Goal: Transaction & Acquisition: Purchase product/service

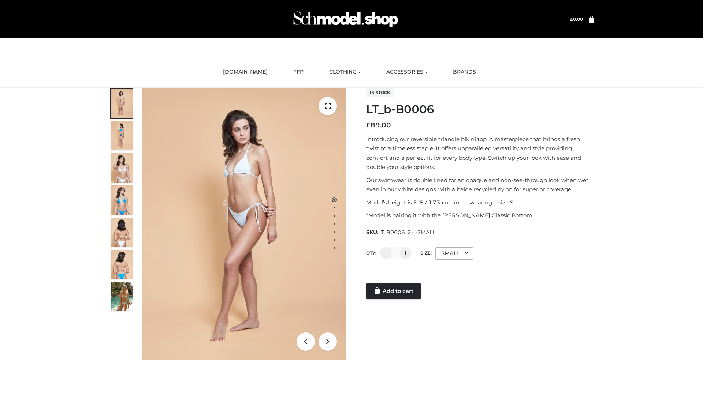
click at [394, 291] on link "Add to cart" at bounding box center [393, 291] width 55 height 16
